Goal: Transaction & Acquisition: Purchase product/service

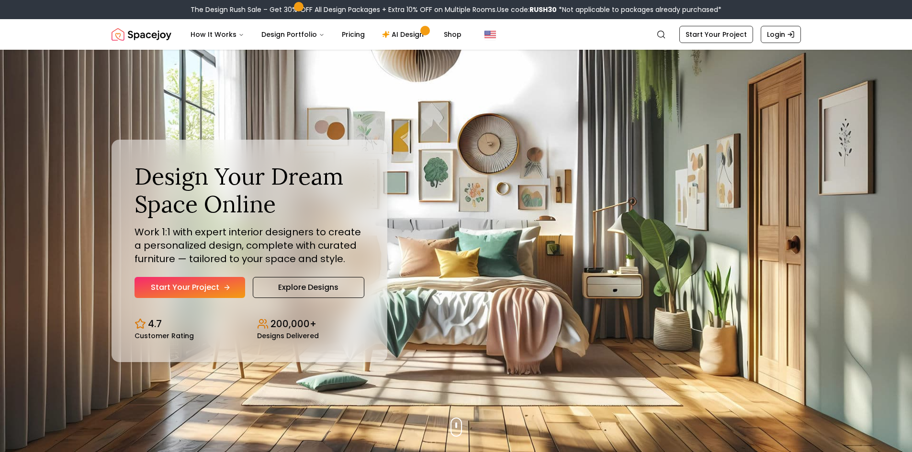
click at [212, 284] on link "Start Your Project" at bounding box center [189, 287] width 111 height 21
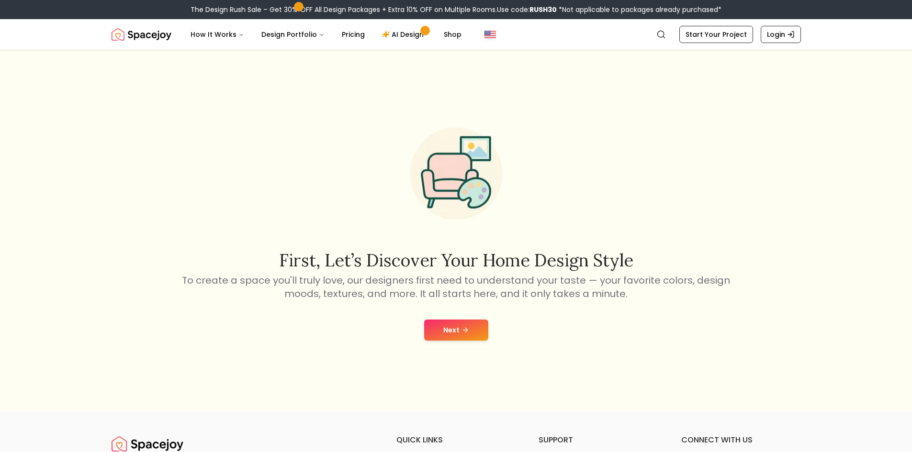
click at [475, 332] on button "Next" at bounding box center [456, 330] width 64 height 21
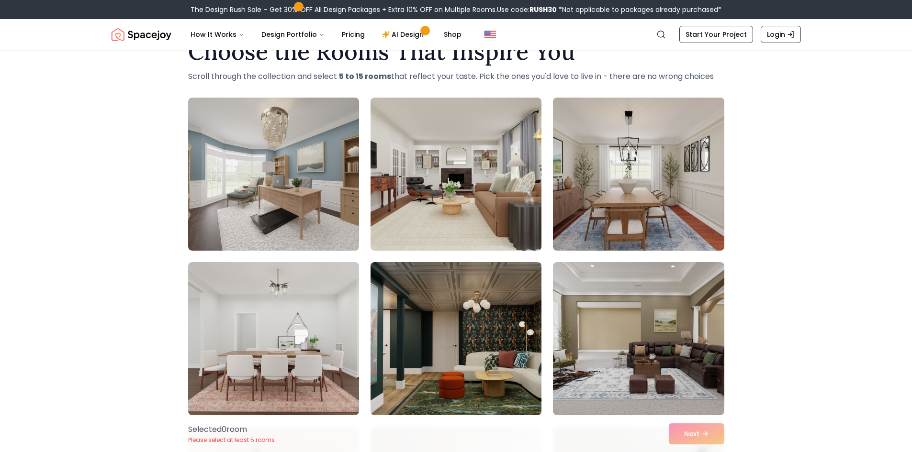
scroll to position [96, 0]
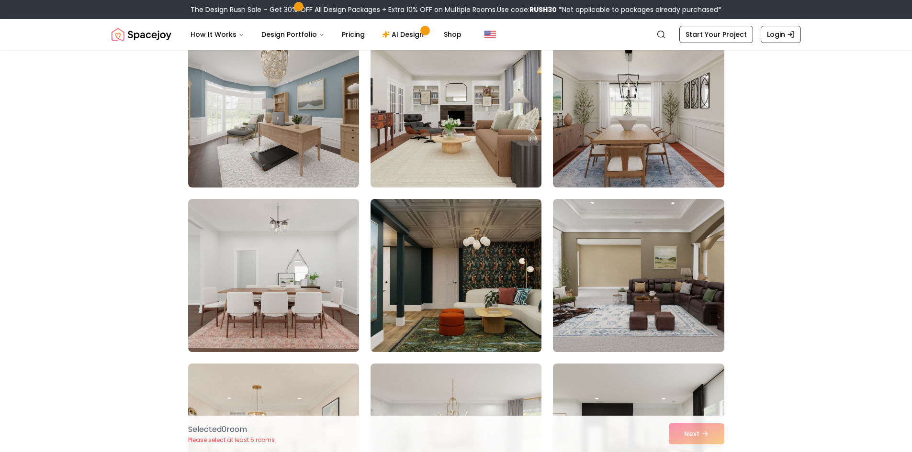
click at [409, 154] on img at bounding box center [455, 111] width 179 height 161
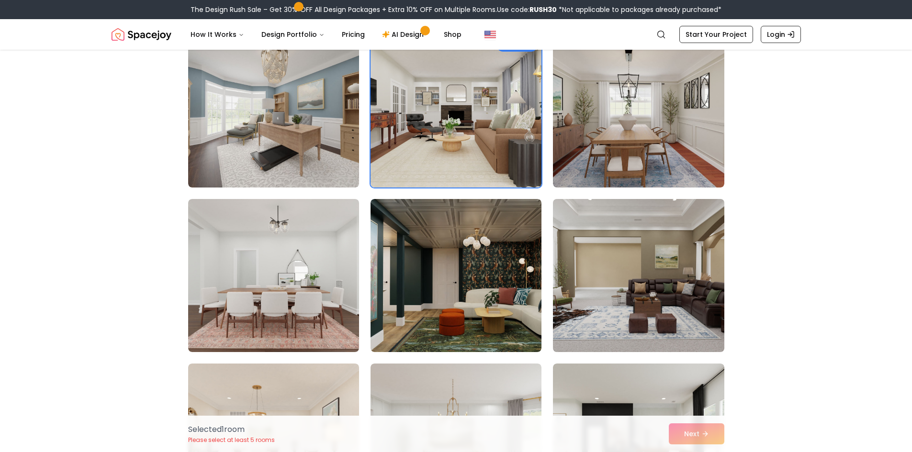
click at [646, 300] on img at bounding box center [637, 275] width 179 height 161
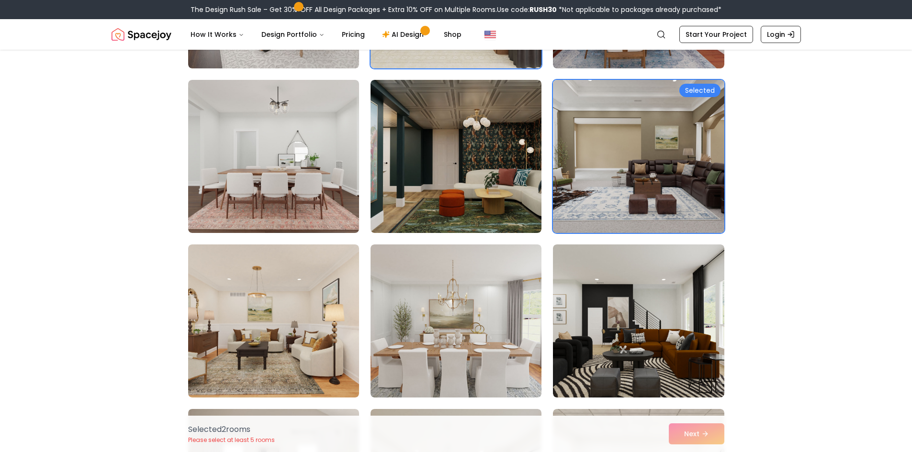
scroll to position [287, 0]
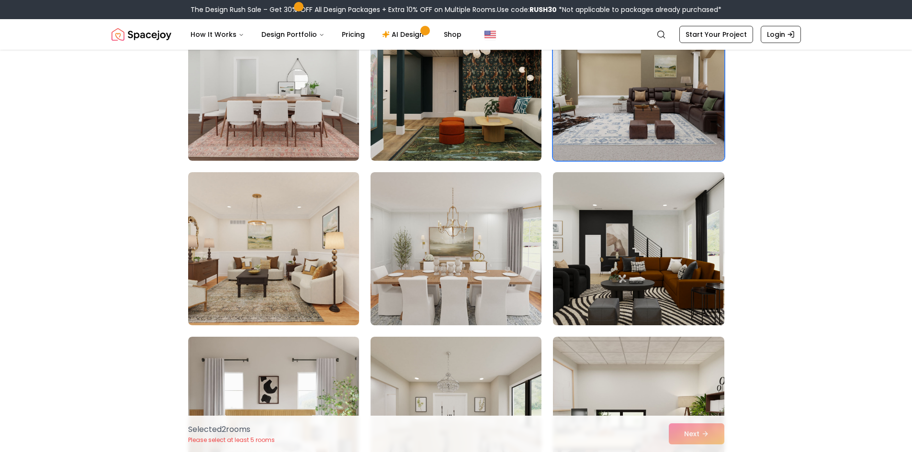
click at [639, 264] on img at bounding box center [637, 248] width 179 height 161
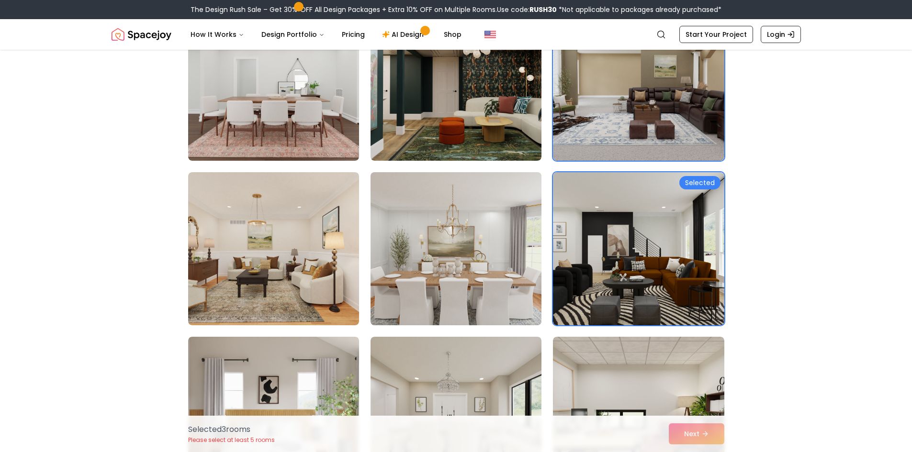
click at [503, 278] on img at bounding box center [455, 248] width 179 height 161
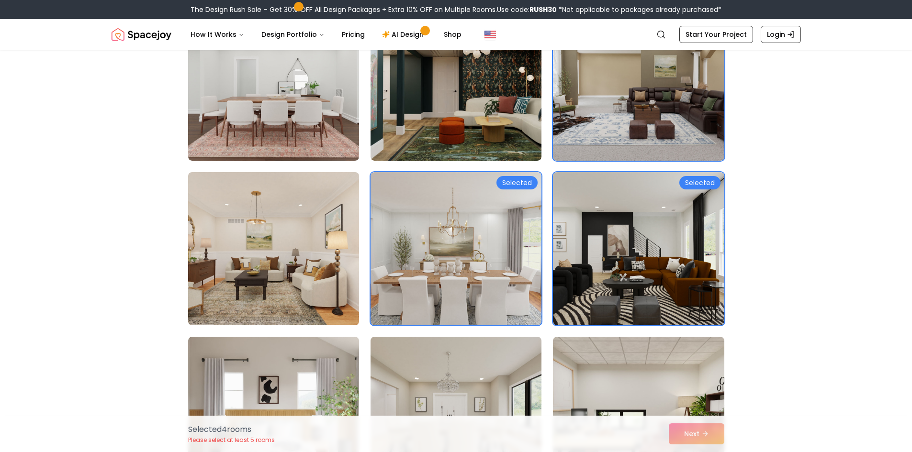
click at [288, 272] on img at bounding box center [273, 248] width 179 height 161
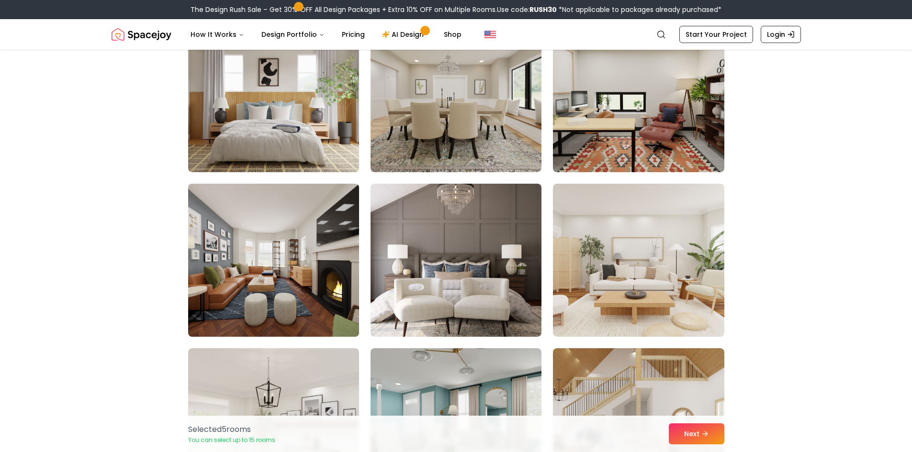
scroll to position [606, 0]
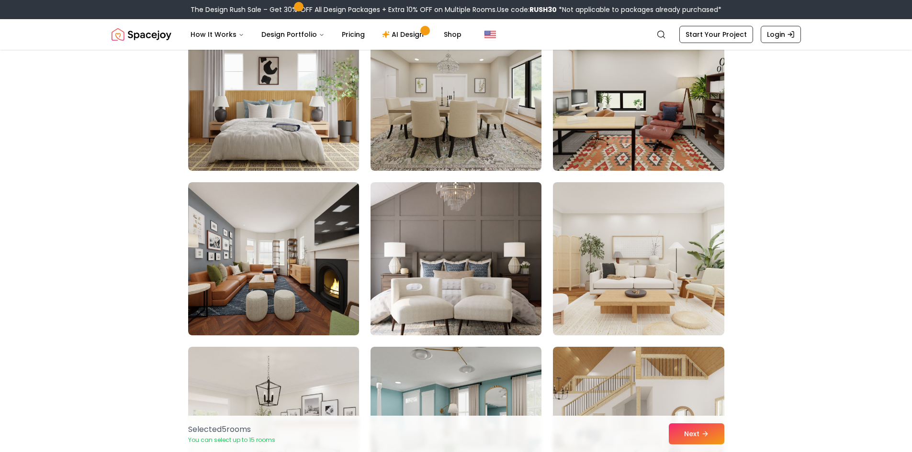
click at [433, 269] on img at bounding box center [455, 258] width 179 height 161
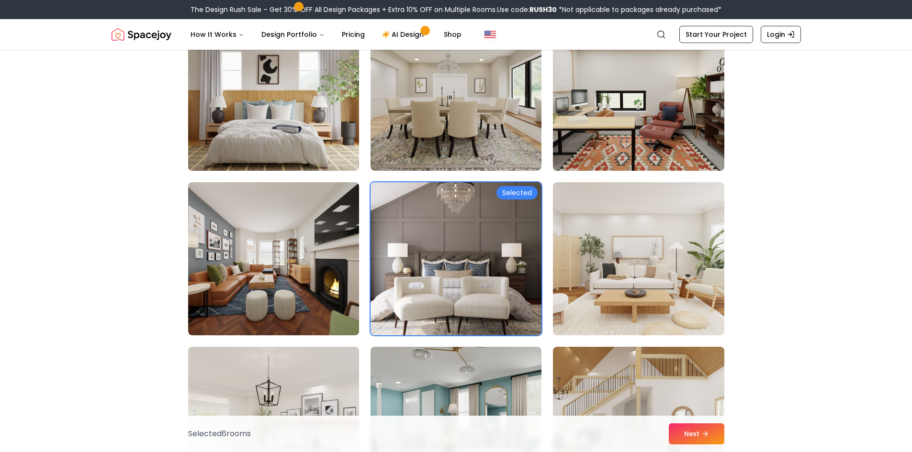
click at [251, 103] on img at bounding box center [273, 94] width 179 height 161
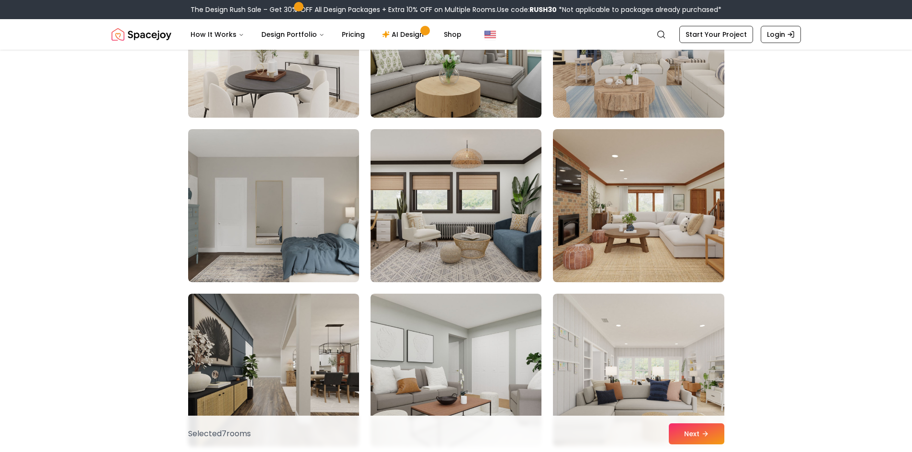
scroll to position [989, 0]
click at [222, 212] on img at bounding box center [273, 205] width 179 height 161
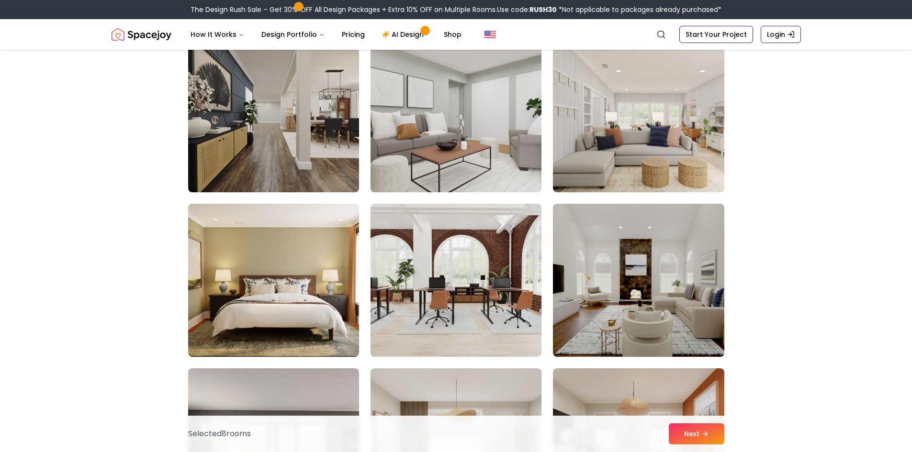
scroll to position [1244, 0]
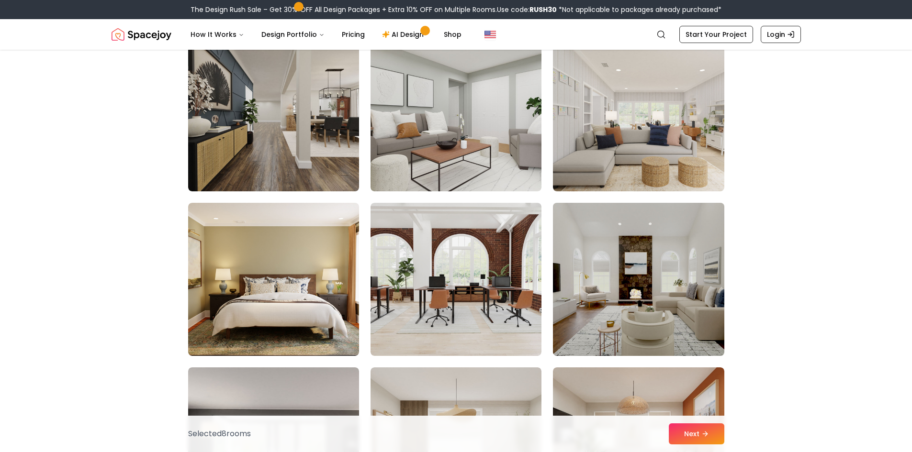
click at [676, 304] on img at bounding box center [637, 279] width 179 height 161
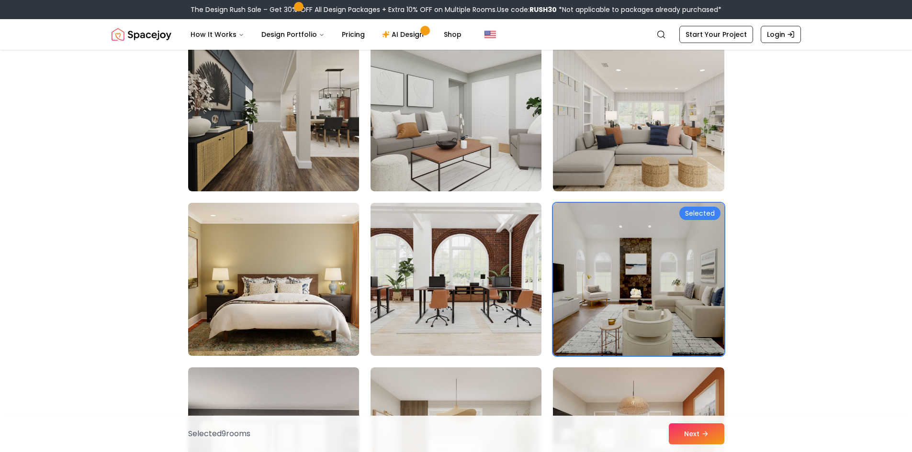
click at [305, 321] on img at bounding box center [273, 279] width 179 height 161
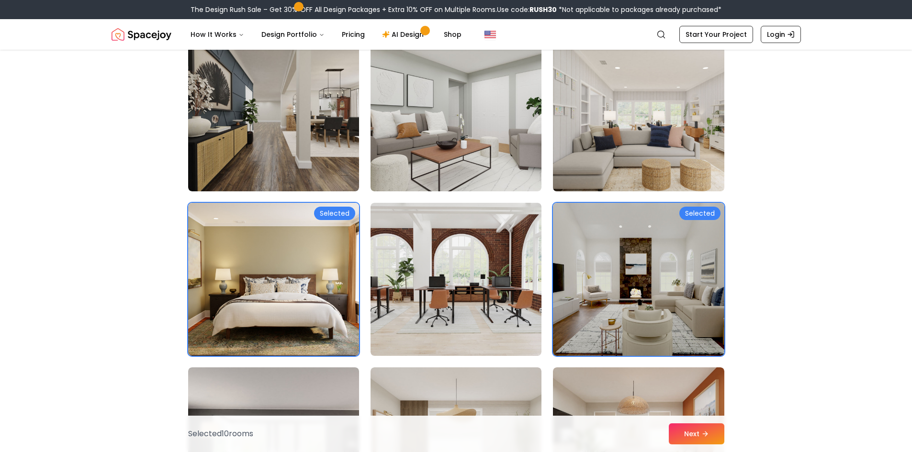
click at [616, 145] on img at bounding box center [637, 114] width 179 height 161
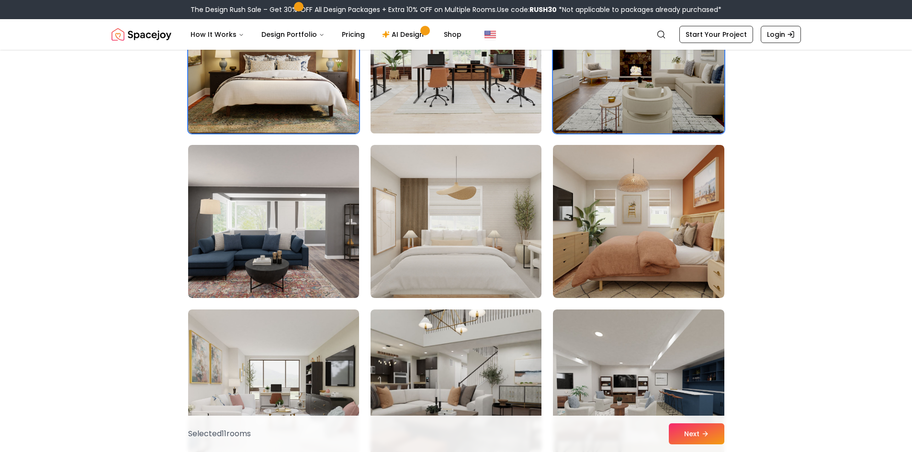
scroll to position [1468, 0]
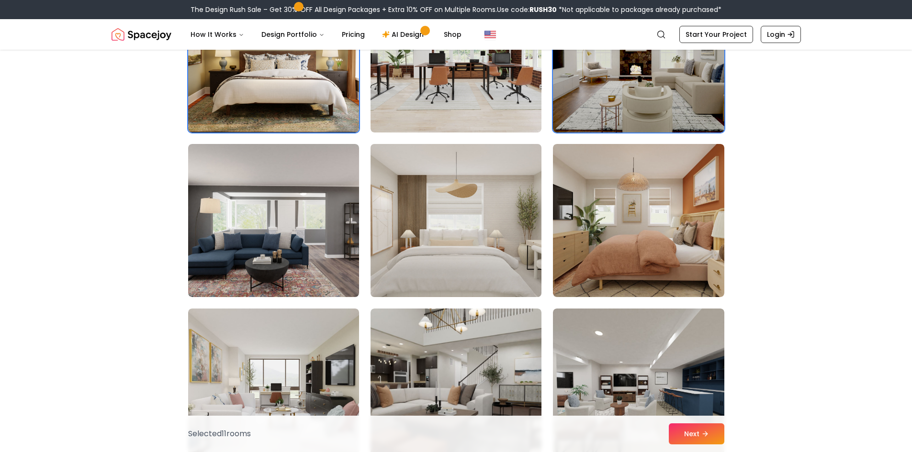
click at [500, 241] on img at bounding box center [455, 220] width 179 height 161
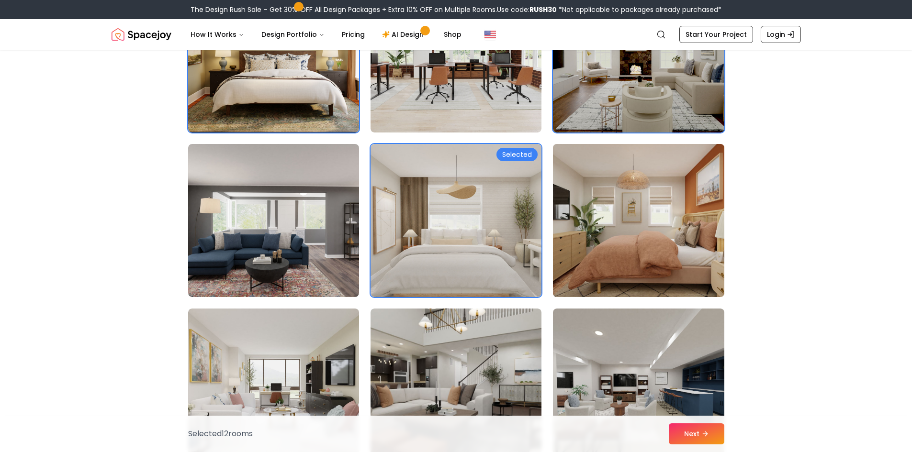
click at [629, 245] on img at bounding box center [637, 220] width 179 height 161
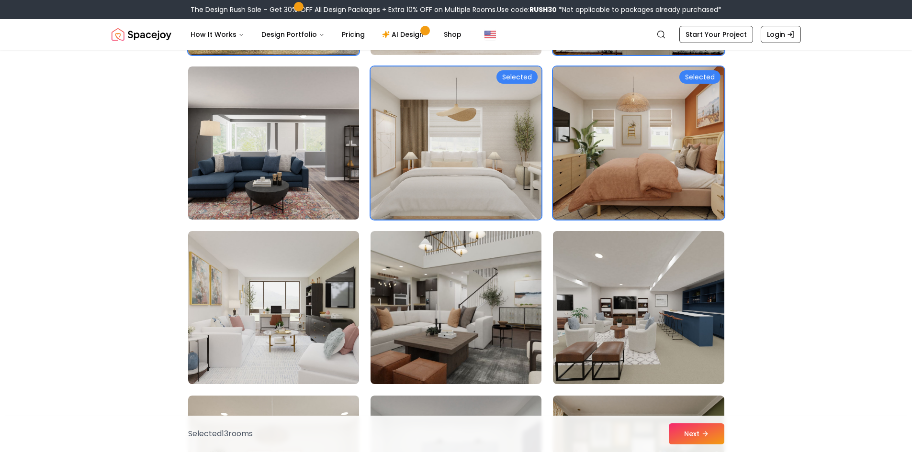
scroll to position [1547, 0]
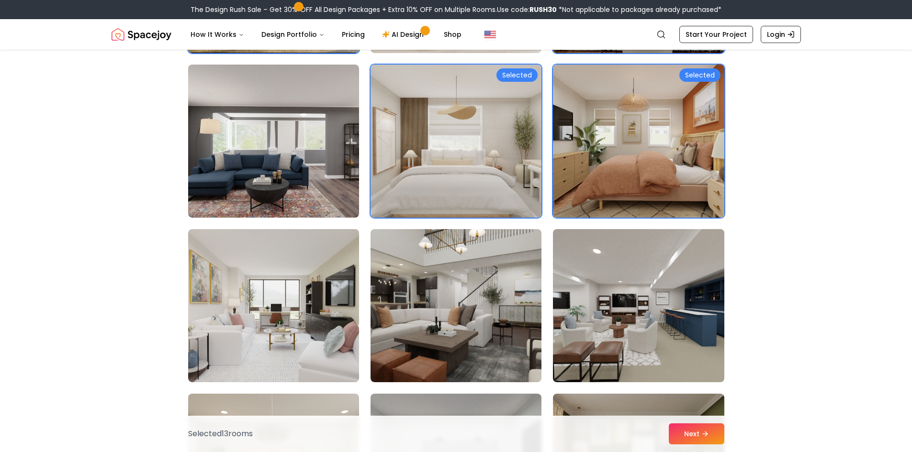
click at [594, 272] on img at bounding box center [637, 305] width 179 height 161
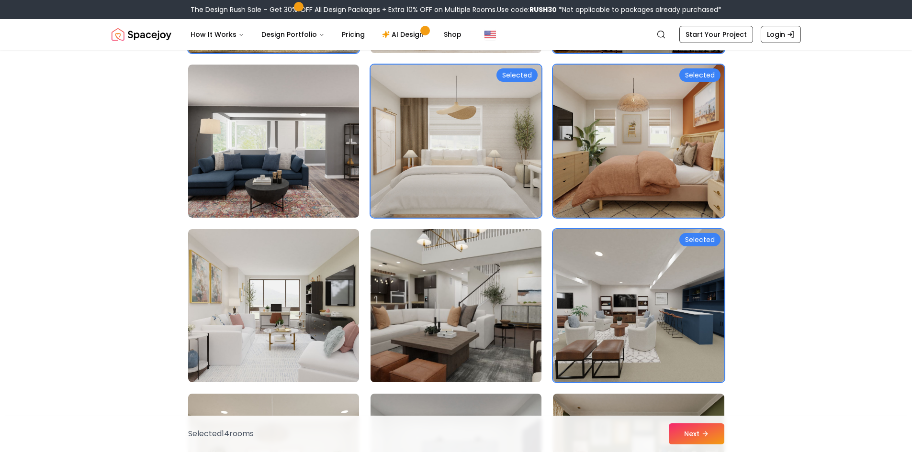
click at [469, 295] on img at bounding box center [455, 305] width 179 height 161
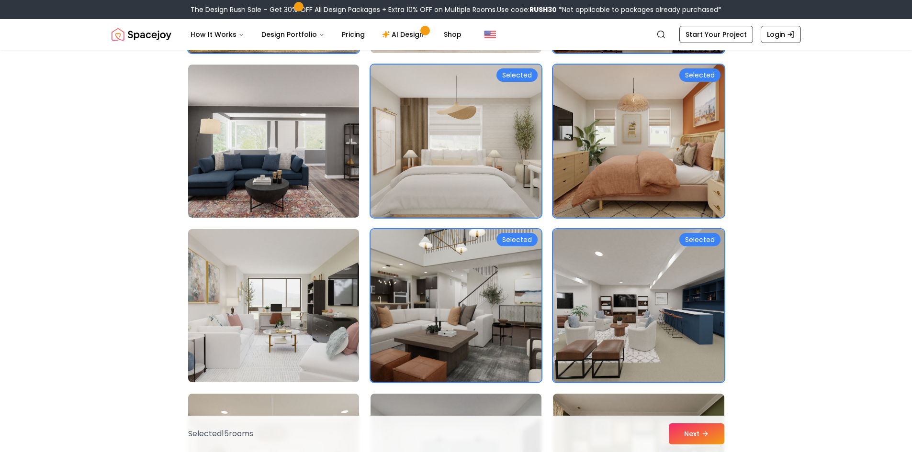
click at [351, 336] on img at bounding box center [273, 305] width 179 height 161
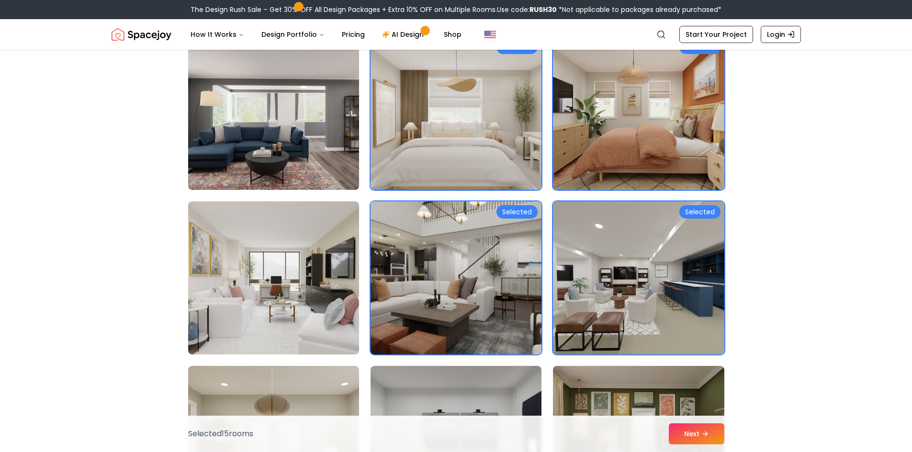
scroll to position [1627, 0]
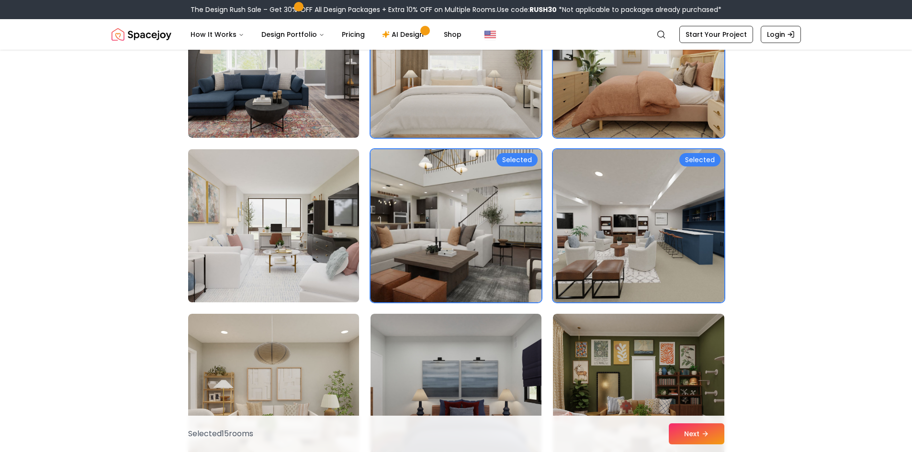
click at [304, 223] on img at bounding box center [273, 225] width 179 height 161
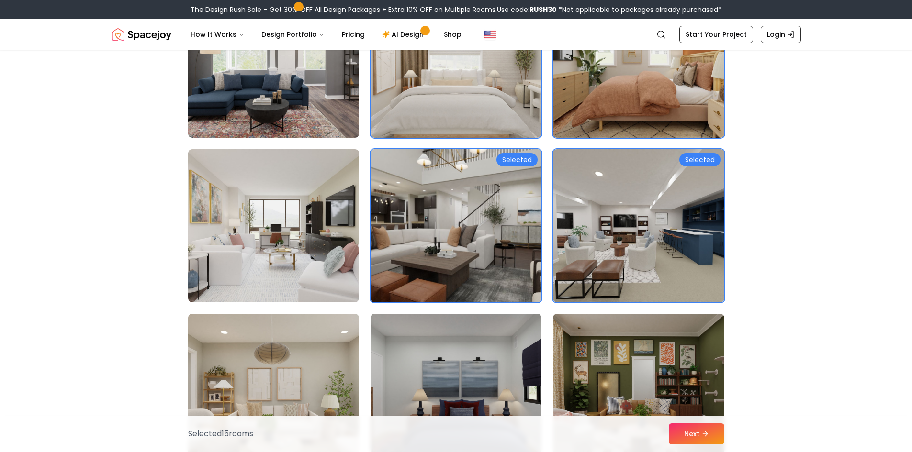
click at [511, 211] on img at bounding box center [455, 225] width 179 height 161
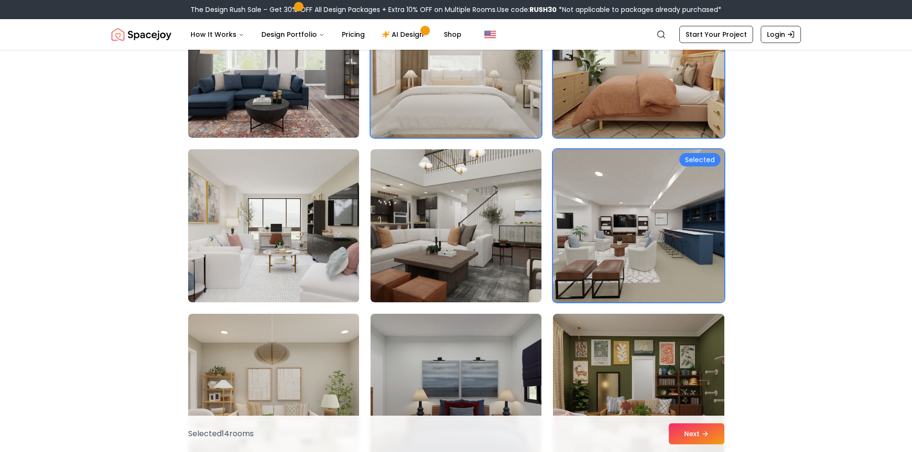
click at [231, 222] on img at bounding box center [273, 225] width 179 height 161
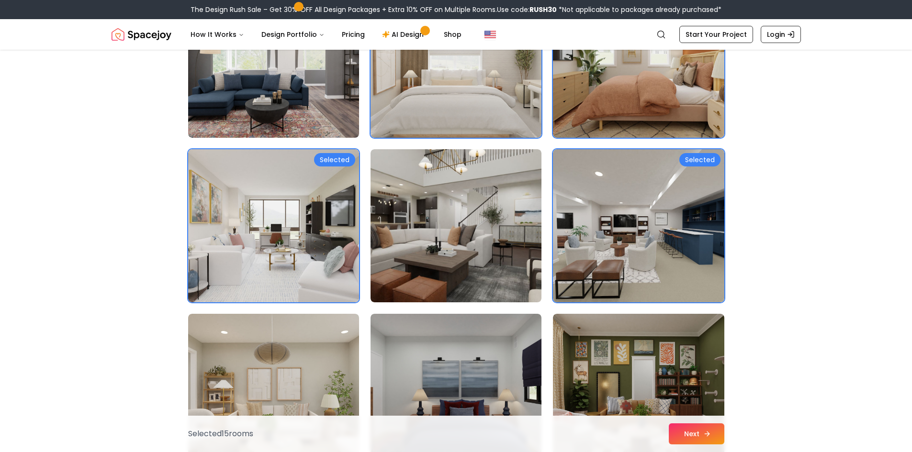
click at [690, 435] on button "Next" at bounding box center [696, 433] width 56 height 21
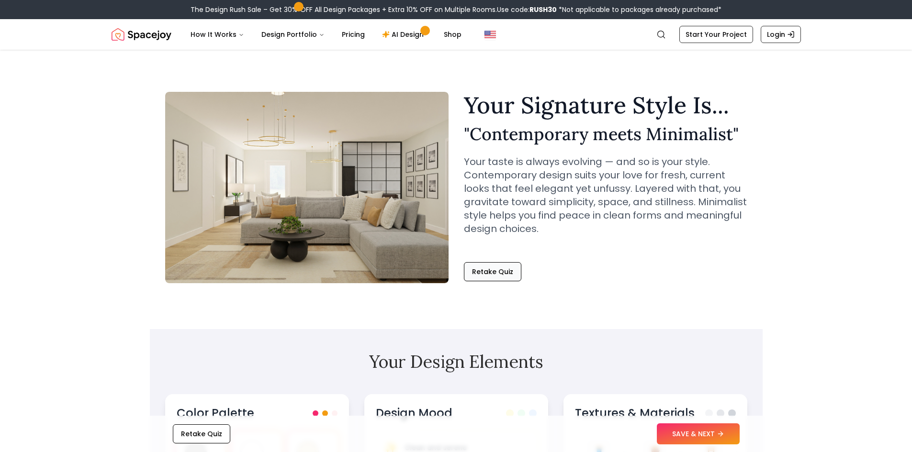
click at [487, 274] on button "Retake Quiz" at bounding box center [492, 271] width 57 height 19
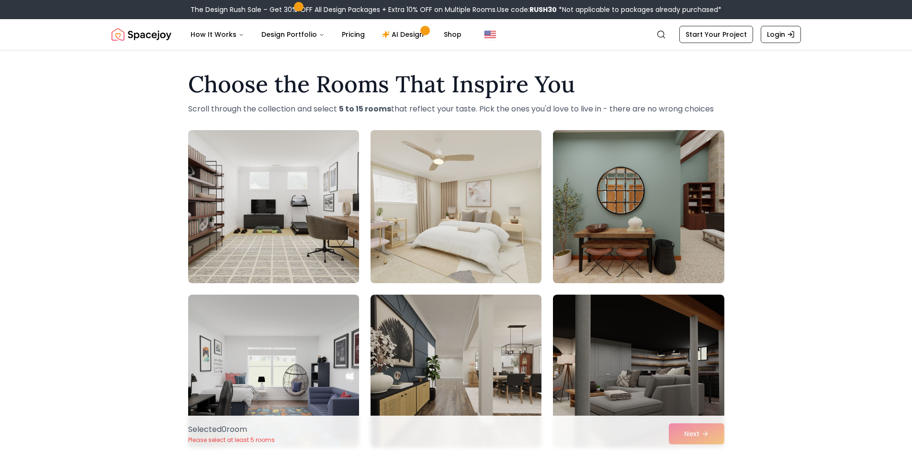
click at [434, 243] on img at bounding box center [455, 206] width 179 height 161
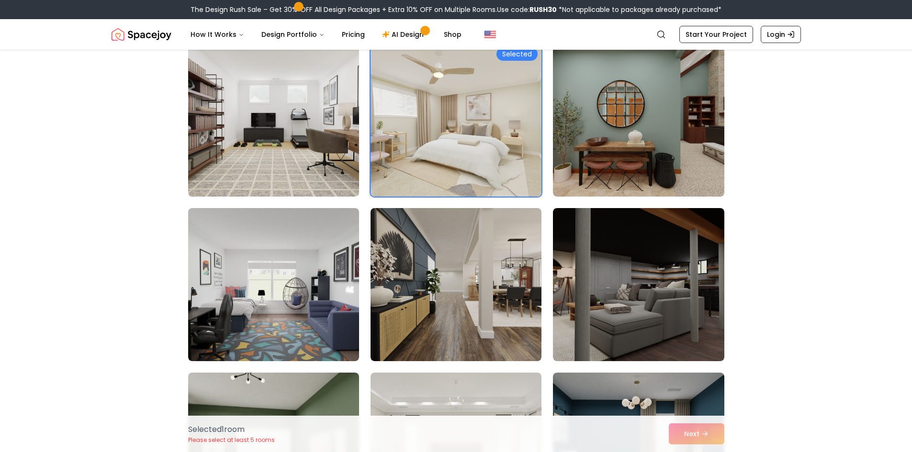
scroll to position [96, 0]
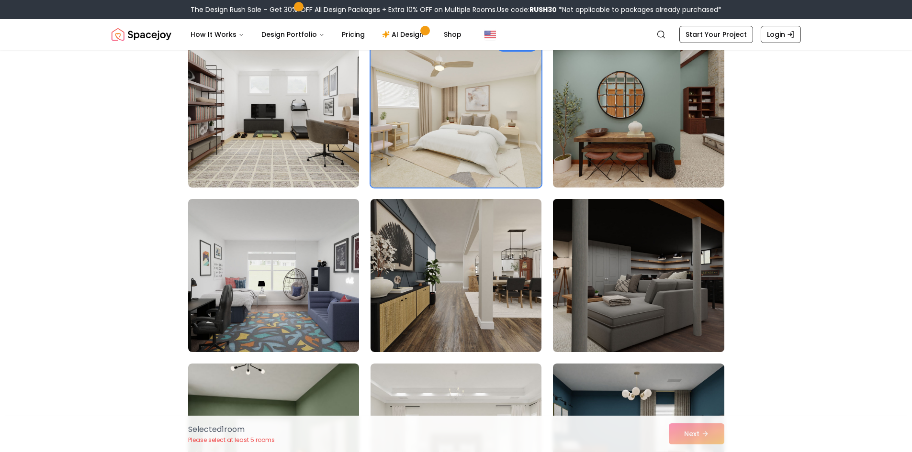
click at [614, 261] on img at bounding box center [637, 275] width 179 height 161
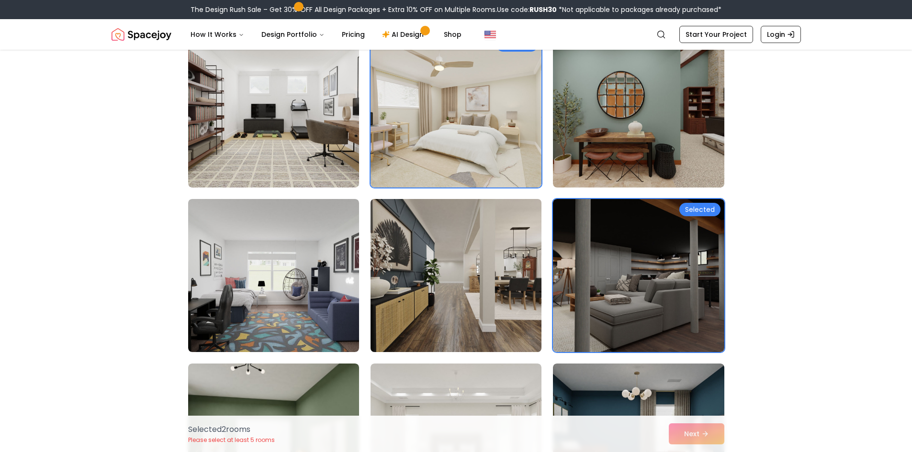
click at [454, 290] on img at bounding box center [455, 275] width 179 height 161
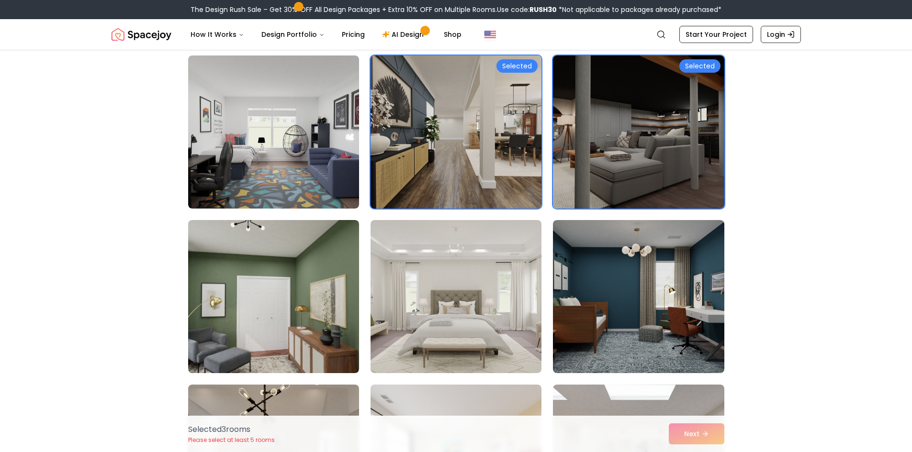
click at [454, 290] on img at bounding box center [455, 296] width 171 height 153
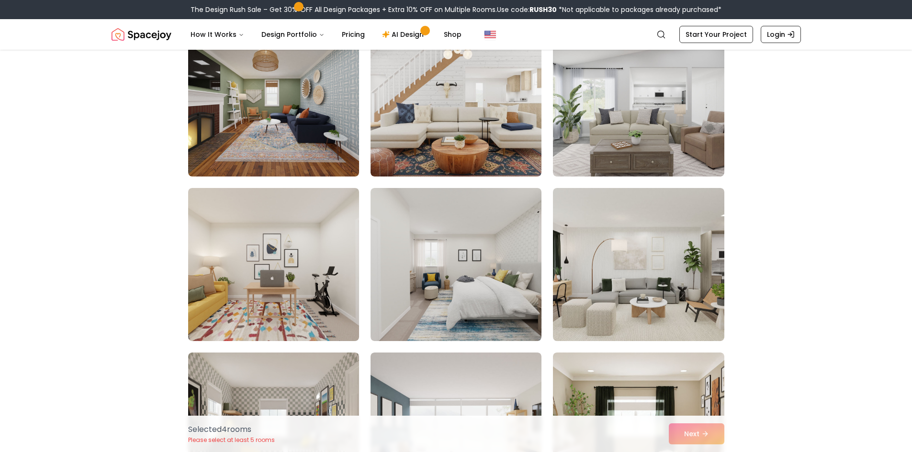
scroll to position [766, 0]
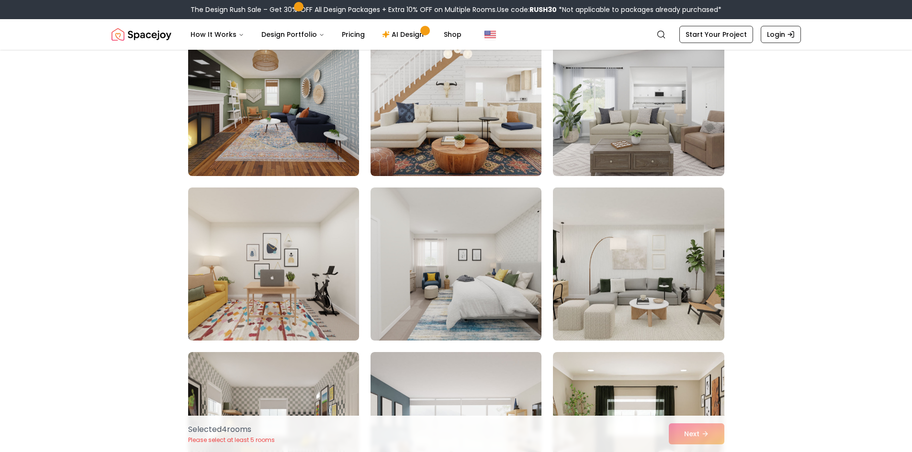
click at [630, 297] on img at bounding box center [637, 264] width 179 height 161
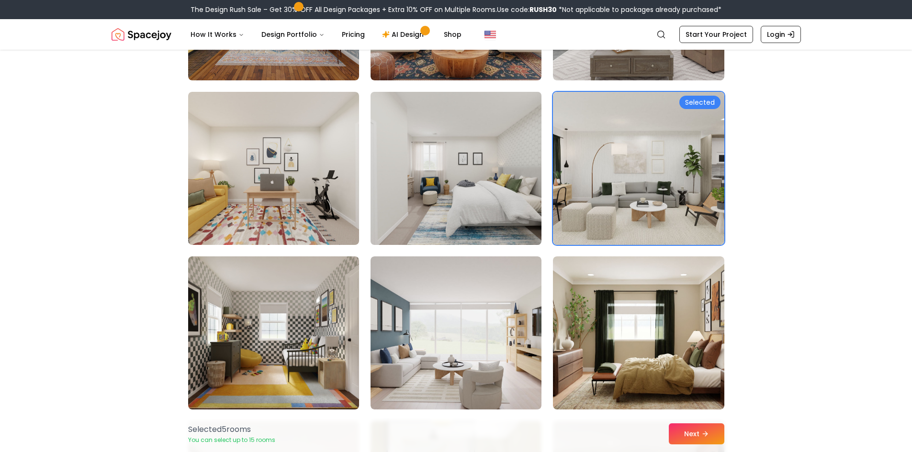
scroll to position [925, 0]
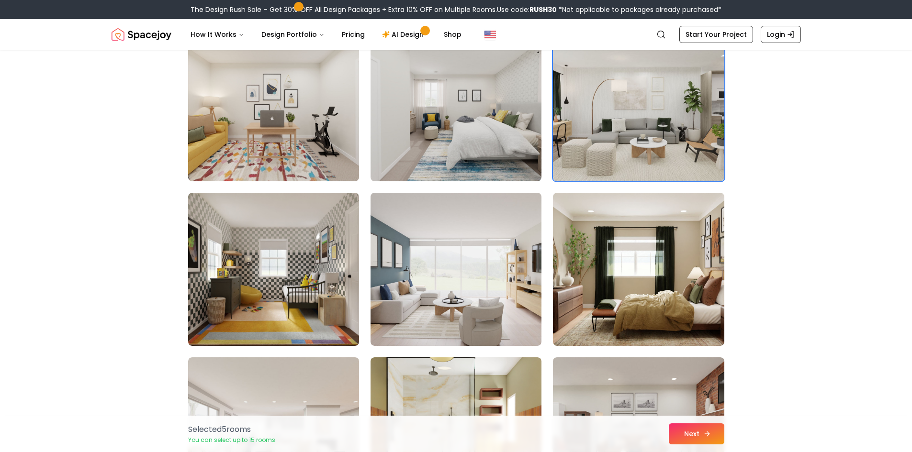
click at [699, 433] on button "Next" at bounding box center [696, 433] width 56 height 21
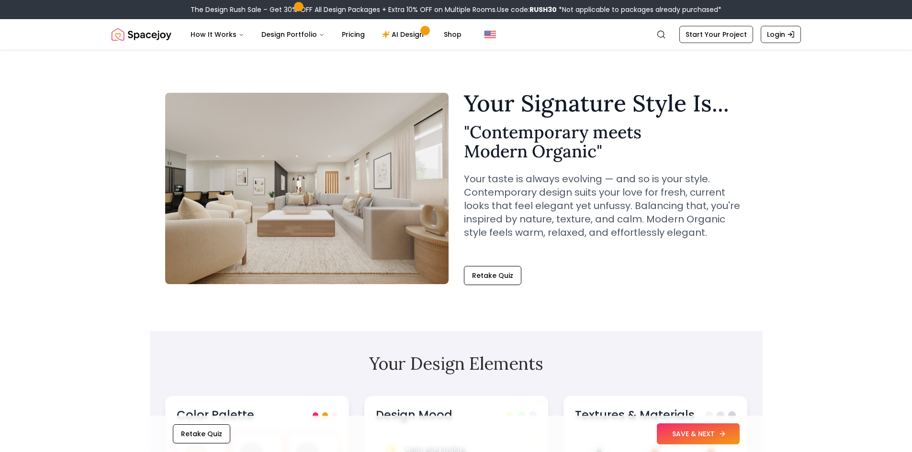
click at [700, 430] on button "SAVE & NEXT" at bounding box center [698, 433] width 83 height 21
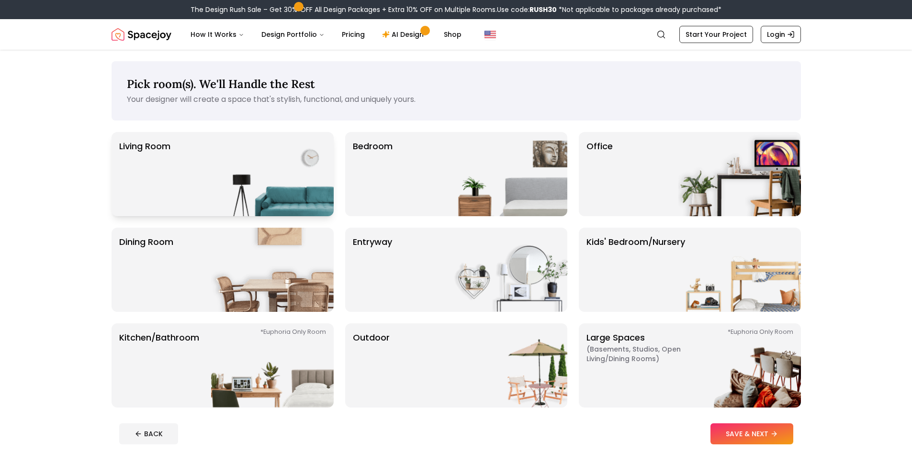
click at [265, 203] on img at bounding box center [272, 174] width 122 height 84
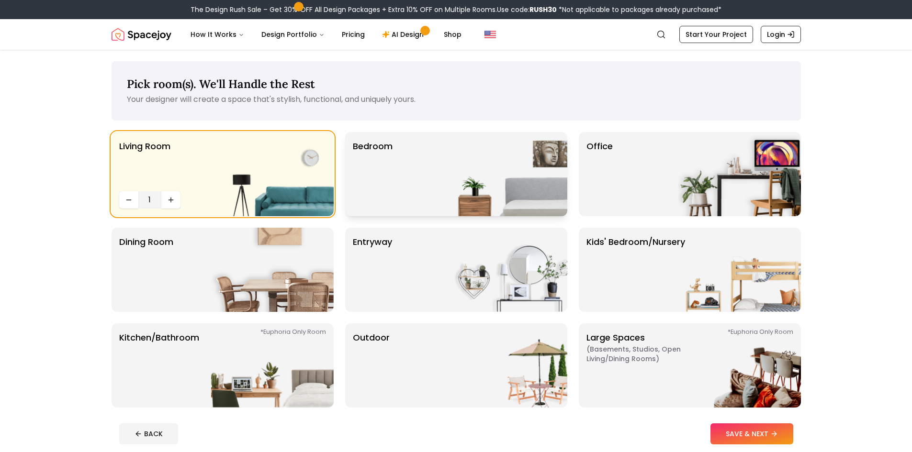
click at [476, 190] on img at bounding box center [506, 174] width 122 height 84
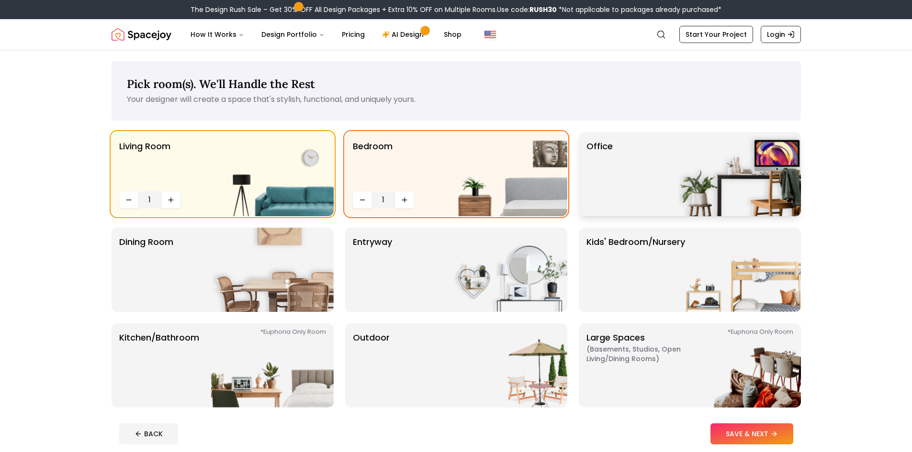
click at [697, 178] on img at bounding box center [739, 174] width 122 height 84
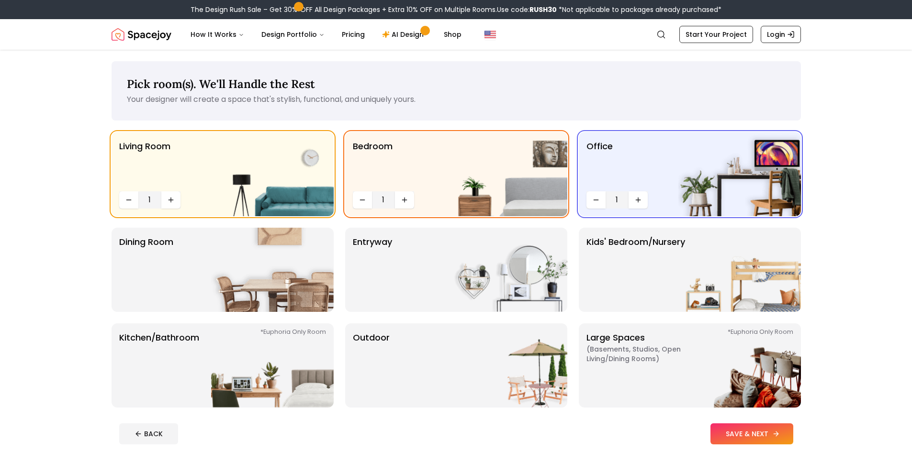
click at [727, 432] on button "SAVE & NEXT" at bounding box center [751, 433] width 83 height 21
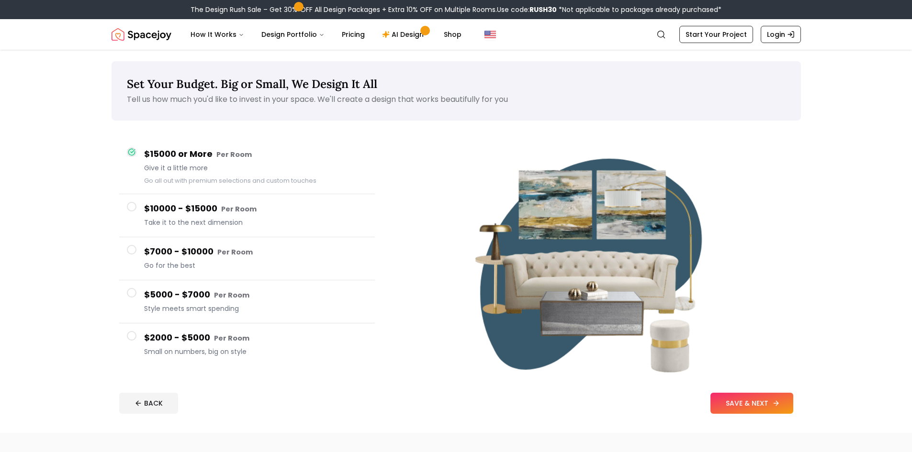
click at [740, 401] on button "SAVE & NEXT" at bounding box center [751, 403] width 83 height 21
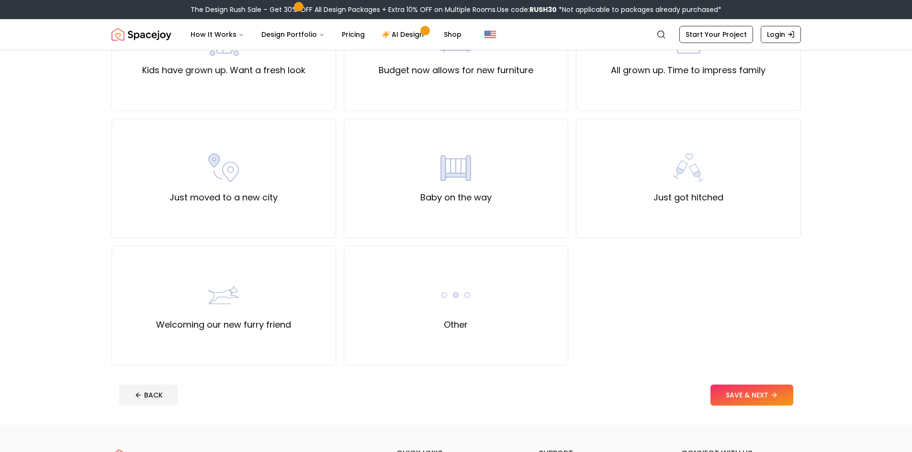
scroll to position [271, 0]
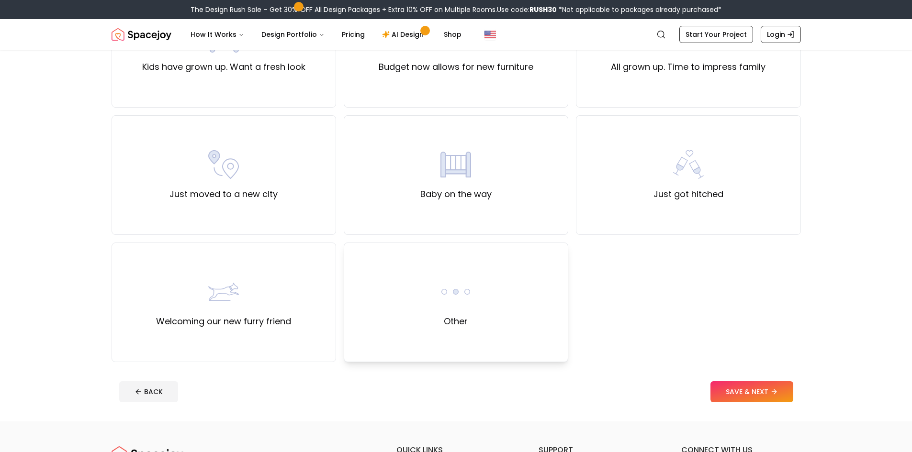
click at [460, 317] on label "Other" at bounding box center [456, 321] width 24 height 13
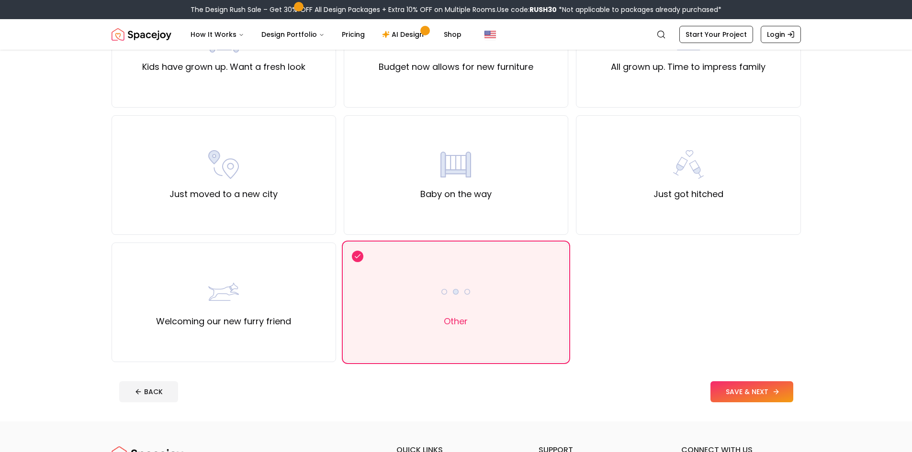
click at [765, 398] on button "SAVE & NEXT" at bounding box center [751, 391] width 83 height 21
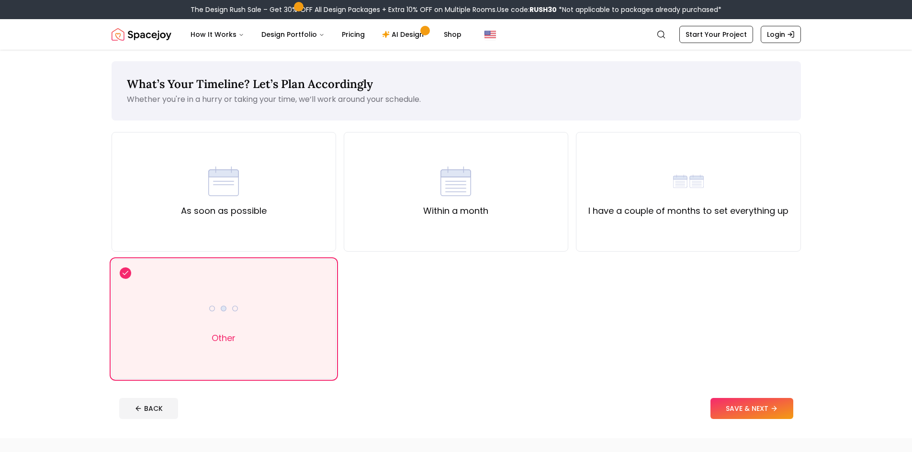
click at [767, 398] on footer "BACK SAVE & NEXT" at bounding box center [455, 408] width 689 height 36
click at [758, 407] on button "SAVE & NEXT" at bounding box center [751, 408] width 83 height 21
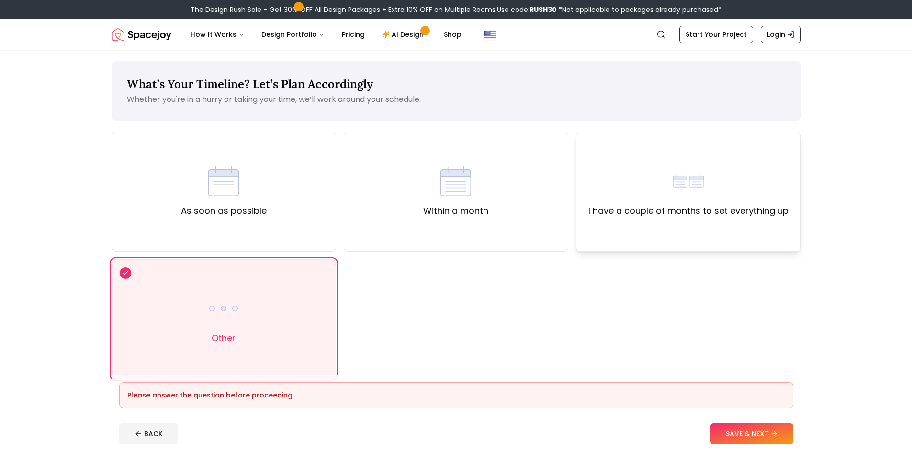
click at [683, 232] on div "I have a couple of months to set everything up" at bounding box center [688, 192] width 224 height 120
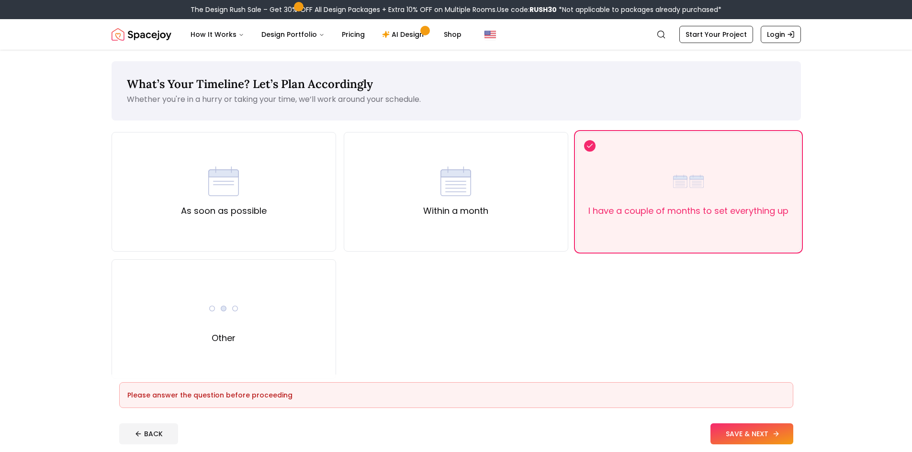
click at [731, 440] on button "SAVE & NEXT" at bounding box center [751, 433] width 83 height 21
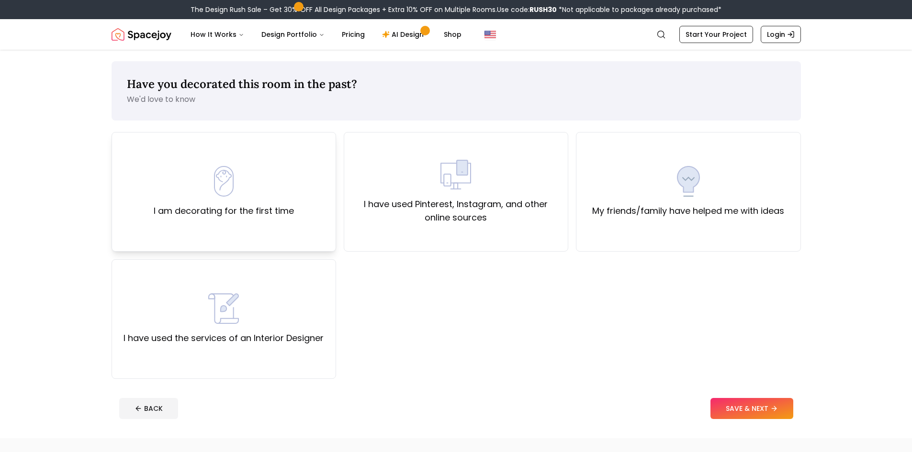
click at [217, 221] on div "I am decorating for the first time" at bounding box center [223, 192] width 224 height 120
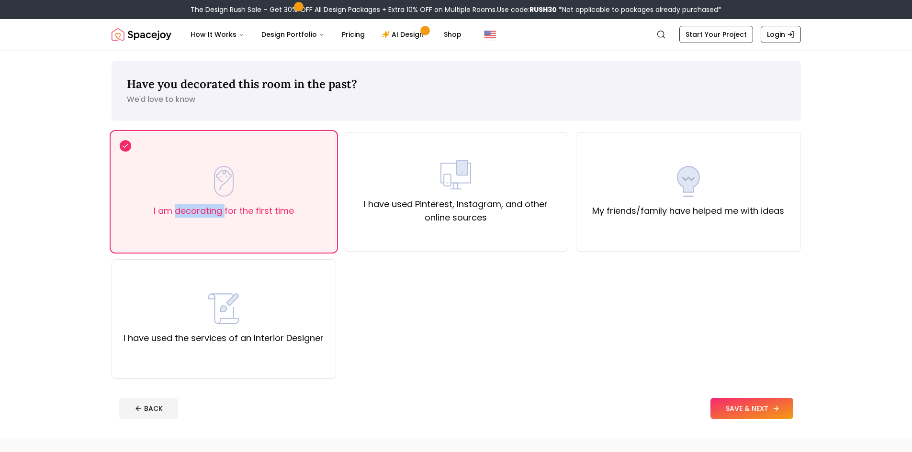
click at [768, 407] on button "SAVE & NEXT" at bounding box center [751, 408] width 83 height 21
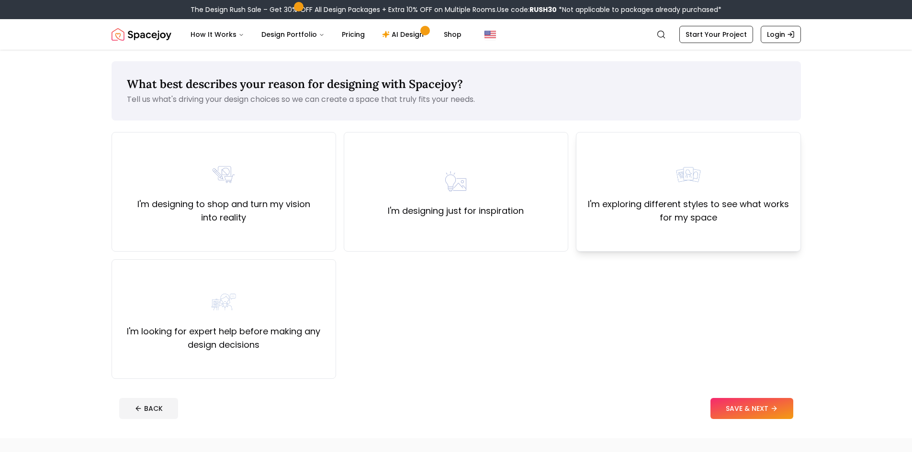
click at [747, 231] on div "I'm exploring different styles to see what works for my space" at bounding box center [688, 192] width 224 height 120
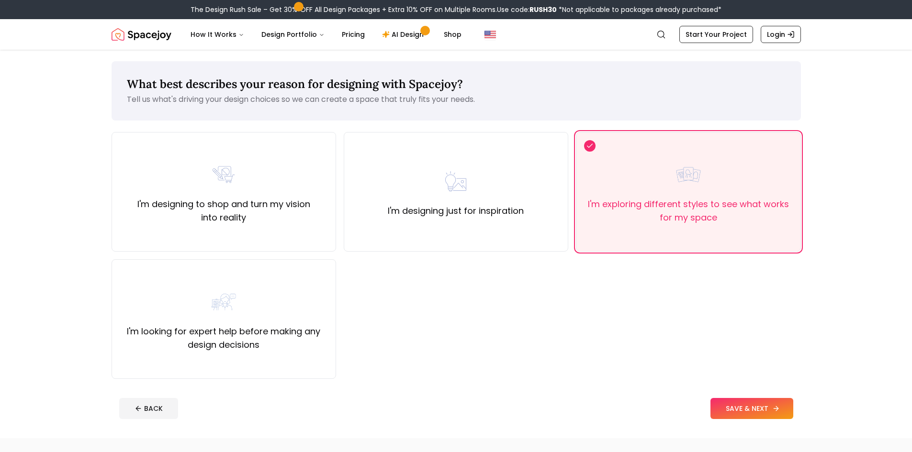
click at [735, 402] on button "SAVE & NEXT" at bounding box center [751, 408] width 83 height 21
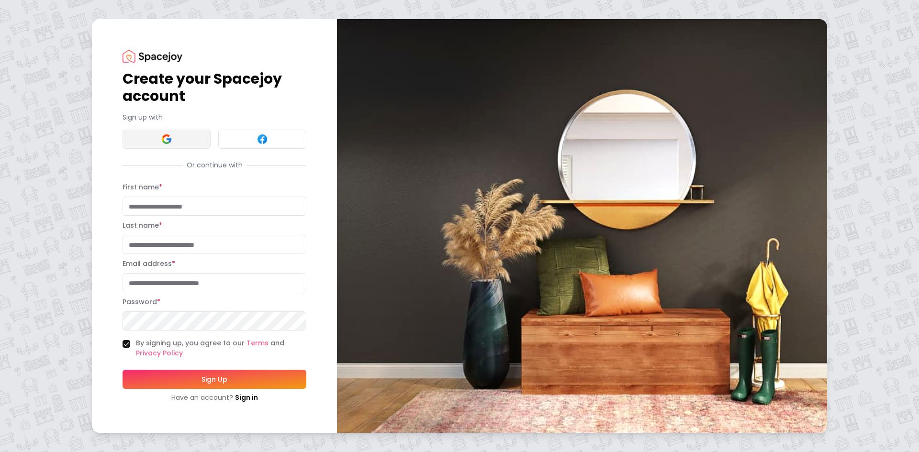
click at [156, 131] on button at bounding box center [166, 139] width 88 height 19
